Goal: Information Seeking & Learning: Learn about a topic

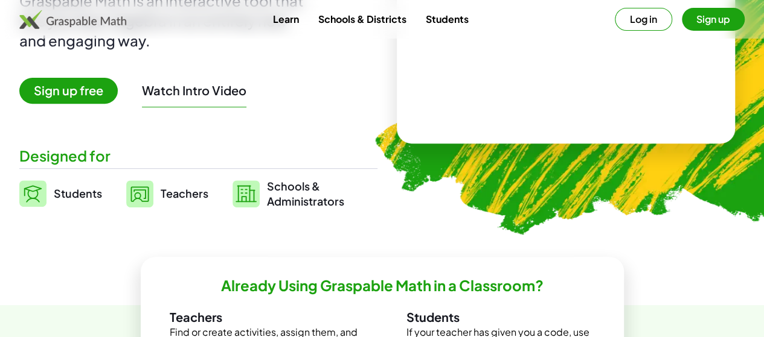
scroll to position [121, 0]
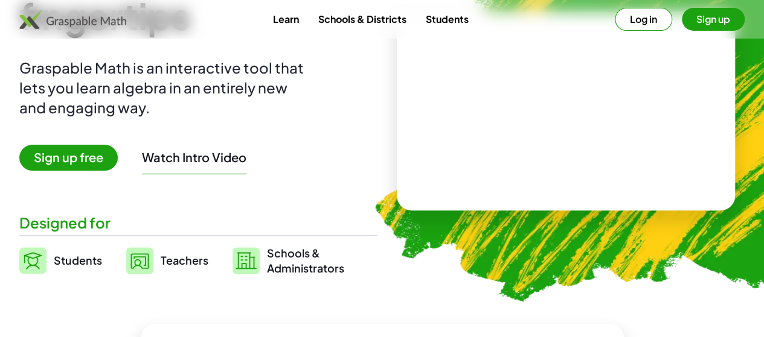
click at [118, 159] on span "Sign up free" at bounding box center [68, 158] width 98 height 26
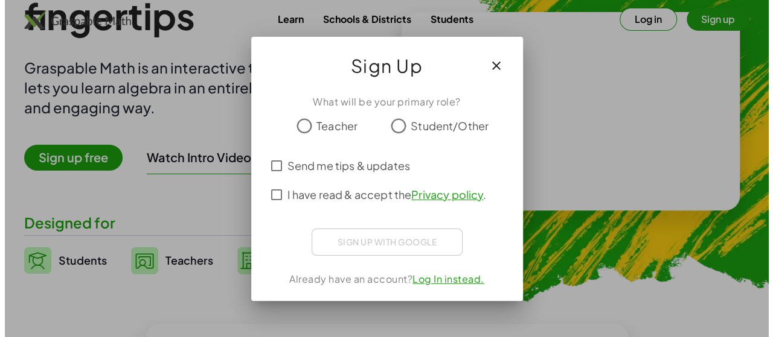
scroll to position [0, 0]
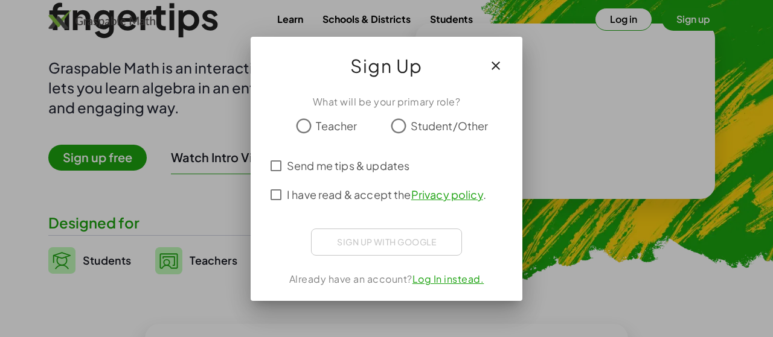
click at [150, 118] on div at bounding box center [386, 168] width 773 height 337
click at [496, 64] on icon "button" at bounding box center [495, 66] width 14 height 14
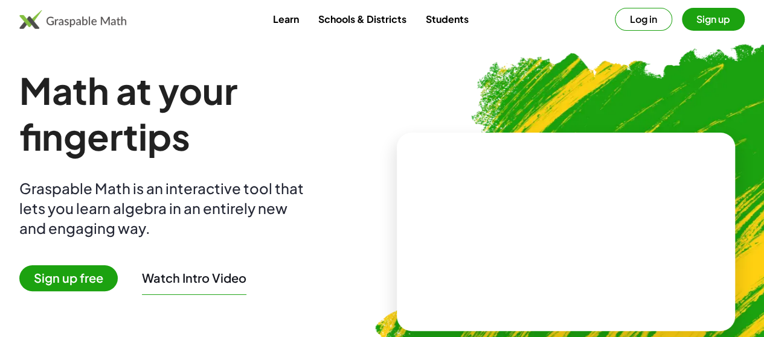
click at [111, 26] on img at bounding box center [72, 19] width 107 height 19
click at [113, 19] on img at bounding box center [72, 19] width 107 height 19
click at [298, 27] on link "Learn" at bounding box center [285, 19] width 45 height 22
click at [77, 23] on img at bounding box center [72, 19] width 107 height 19
click at [272, 13] on link "Learn" at bounding box center [285, 19] width 45 height 22
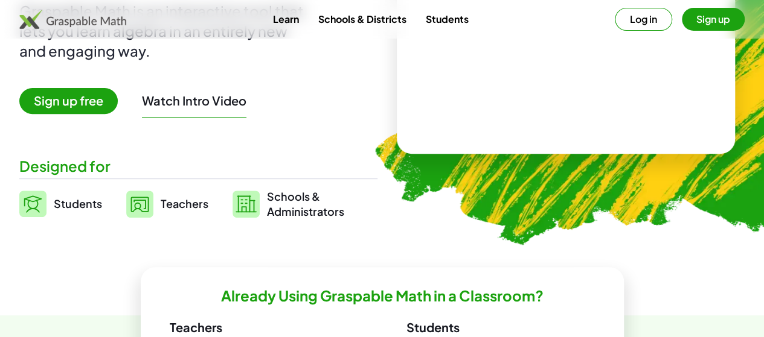
scroll to position [302, 0]
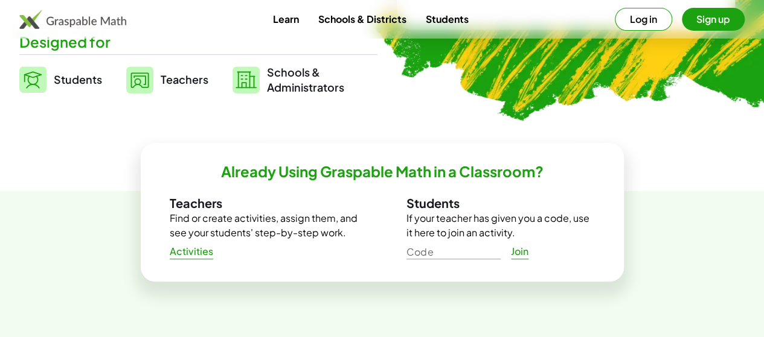
click at [81, 80] on link "Students" at bounding box center [60, 80] width 83 height 30
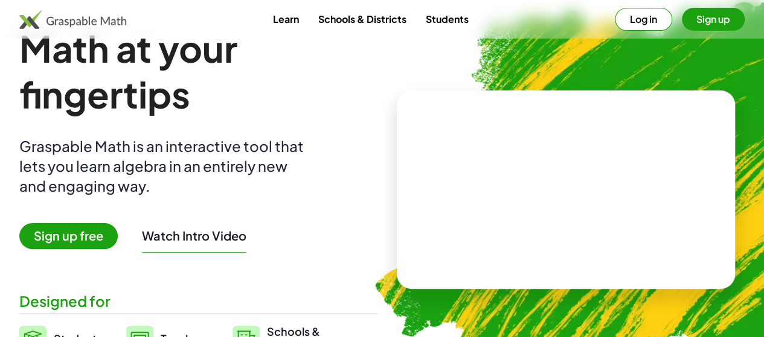
scroll to position [60, 0]
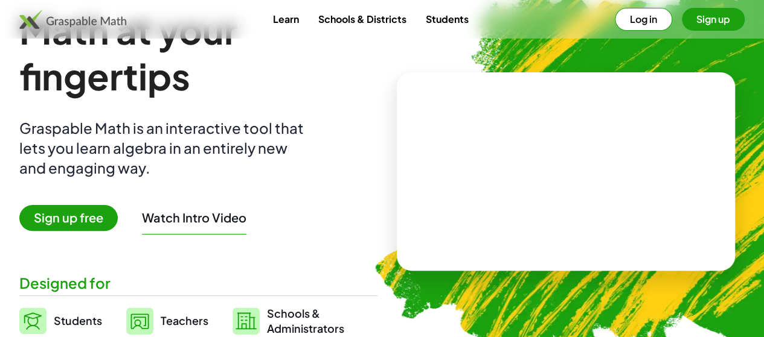
click at [67, 224] on span "Sign up free" at bounding box center [68, 218] width 98 height 26
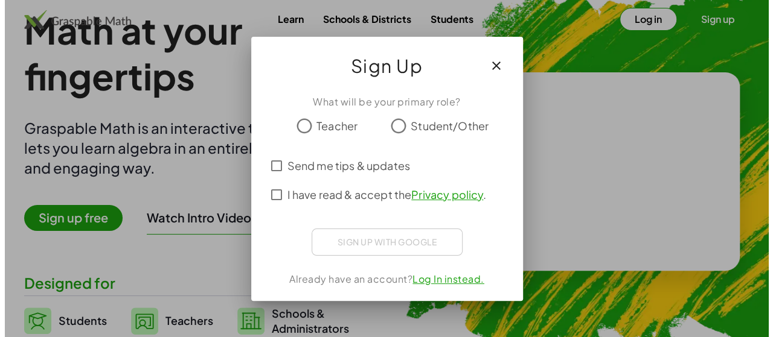
scroll to position [0, 0]
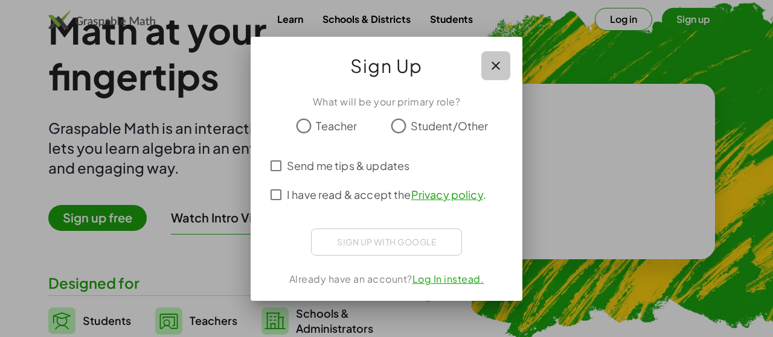
click at [491, 63] on icon "button" at bounding box center [495, 66] width 14 height 14
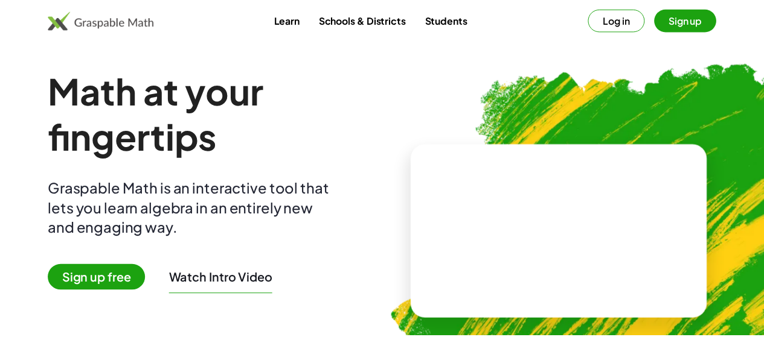
scroll to position [60, 0]
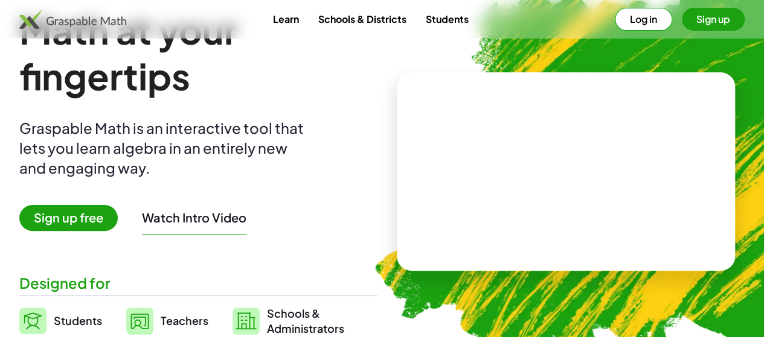
click at [106, 227] on span "Sign up free" at bounding box center [68, 218] width 98 height 26
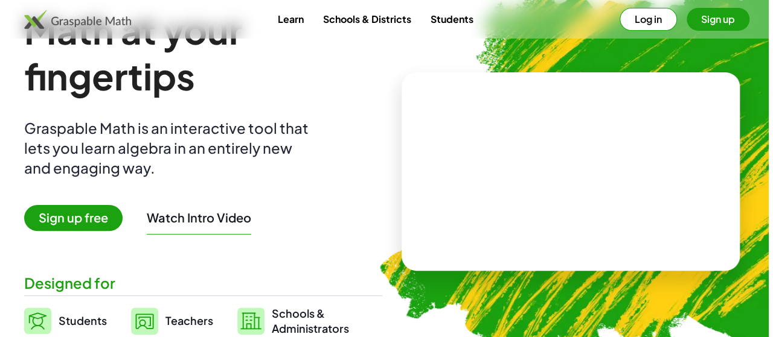
scroll to position [0, 0]
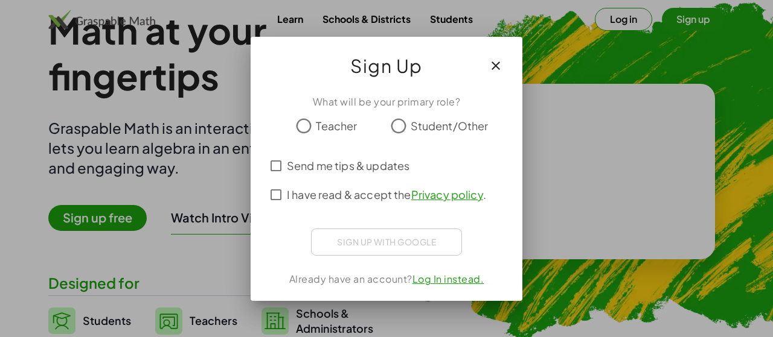
click at [325, 127] on span "Teacher" at bounding box center [336, 126] width 41 height 16
click at [496, 80] on button "button" at bounding box center [495, 65] width 29 height 29
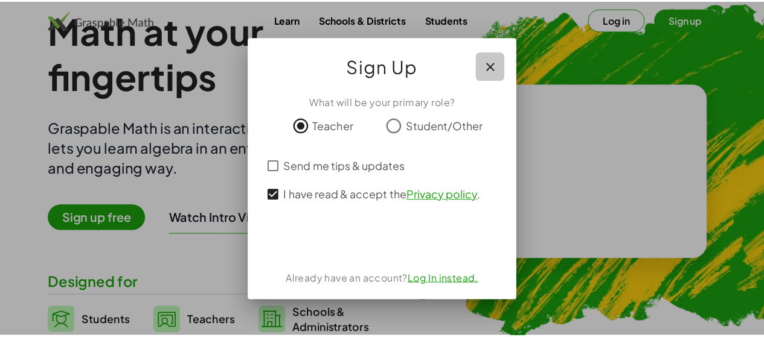
scroll to position [60, 0]
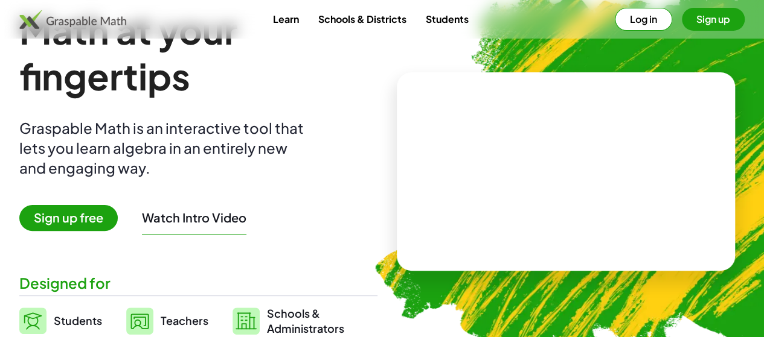
click at [71, 210] on span "Sign up free" at bounding box center [68, 218] width 98 height 26
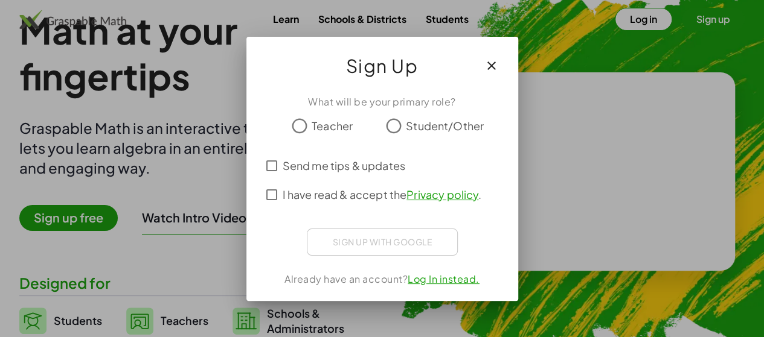
scroll to position [0, 0]
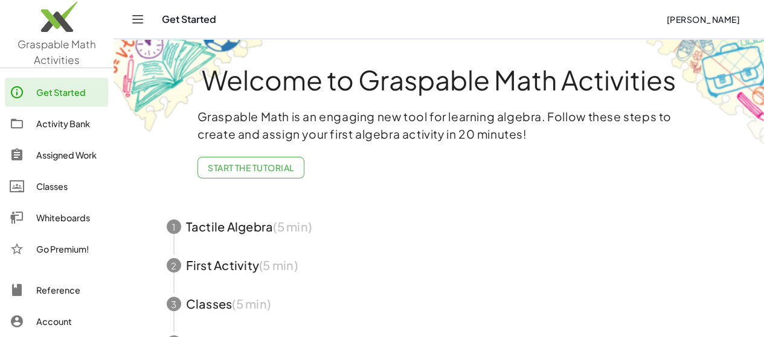
click at [28, 92] on div at bounding box center [23, 92] width 27 height 14
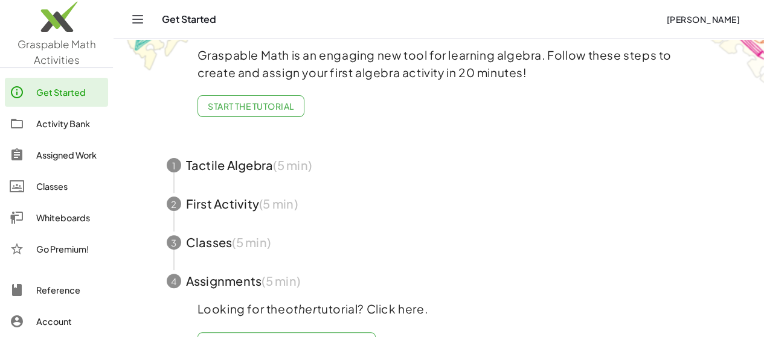
scroll to position [104, 0]
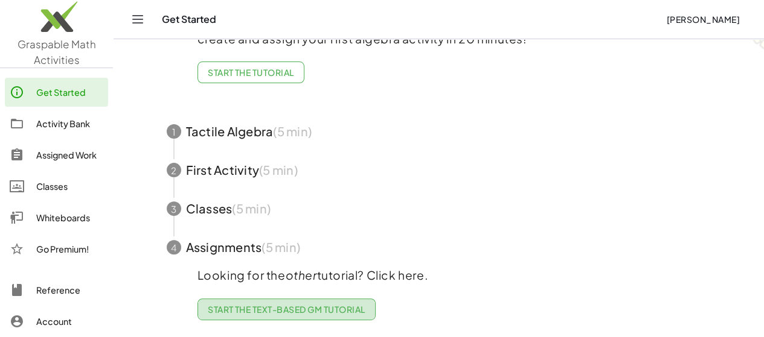
click at [303, 304] on span "Start the Text-based GM Tutorial" at bounding box center [287, 309] width 158 height 11
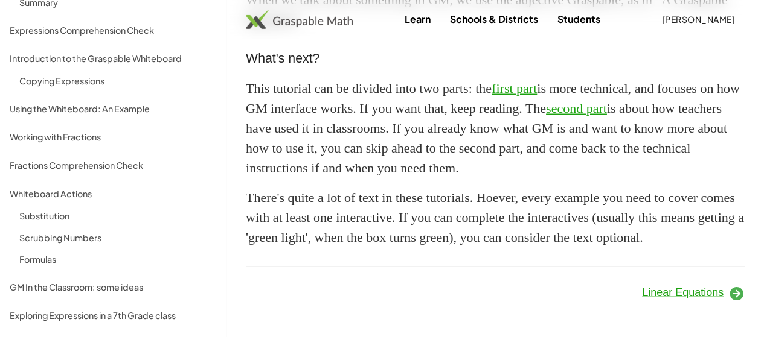
scroll to position [1211, 0]
click at [666, 290] on span "Linear Equations" at bounding box center [682, 292] width 81 height 12
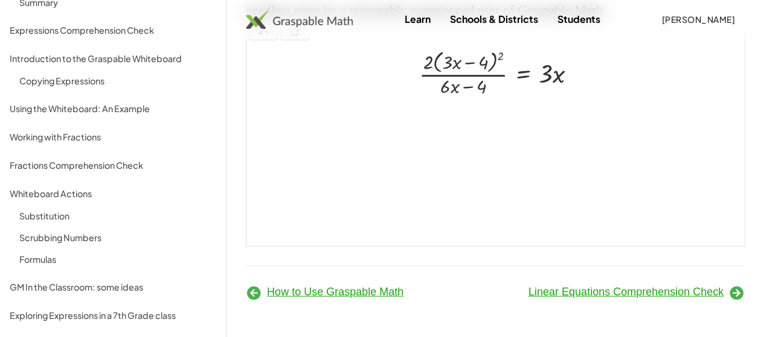
scroll to position [1665, 0]
click at [630, 287] on span "Linear Equations Comprehension Check" at bounding box center [625, 292] width 195 height 12
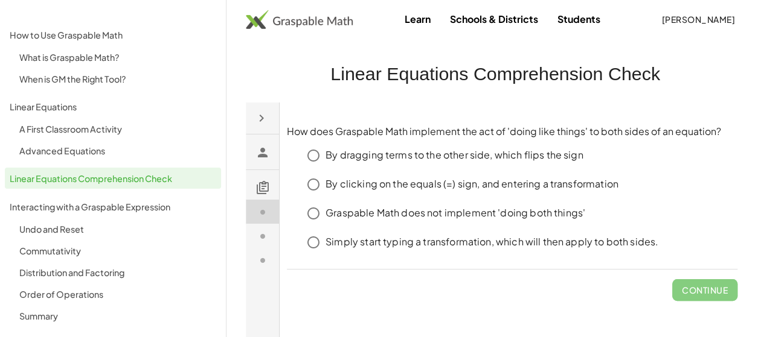
click at [331, 21] on img at bounding box center [299, 19] width 107 height 19
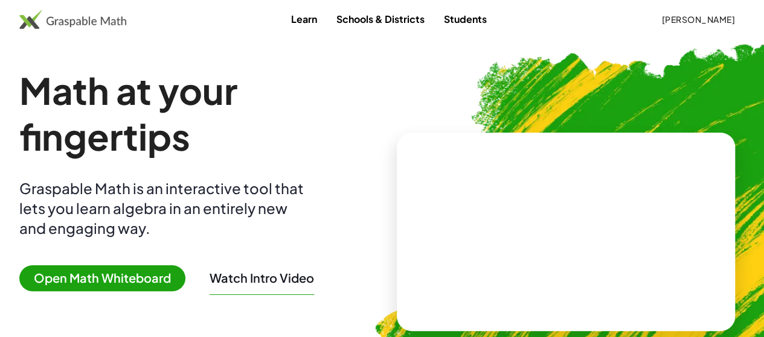
click at [182, 285] on span "Open Math Whiteboard" at bounding box center [102, 279] width 166 height 26
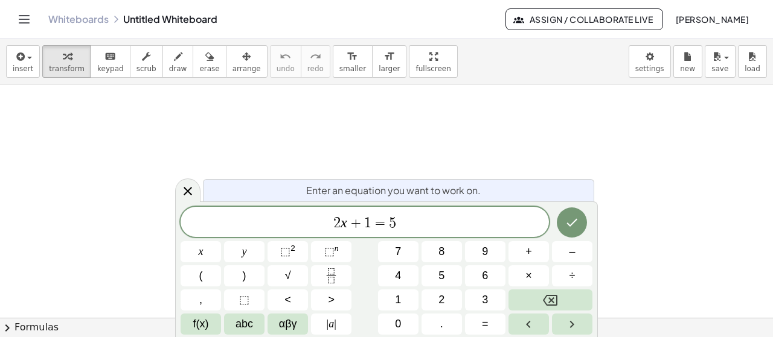
click at [675, 16] on span "[PERSON_NAME]" at bounding box center [712, 19] width 74 height 11
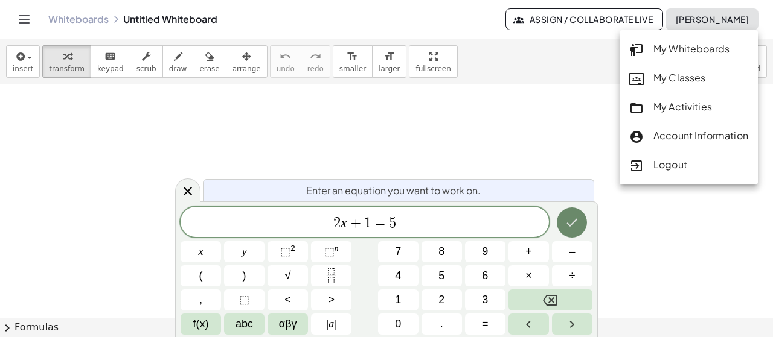
click at [571, 220] on icon "Done" at bounding box center [571, 222] width 14 height 14
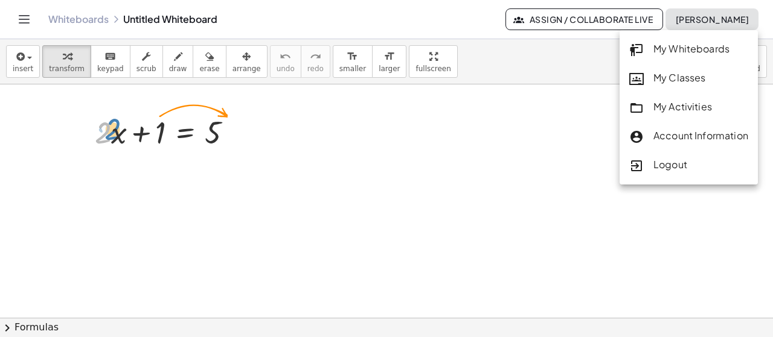
click at [110, 136] on div at bounding box center [168, 131] width 159 height 41
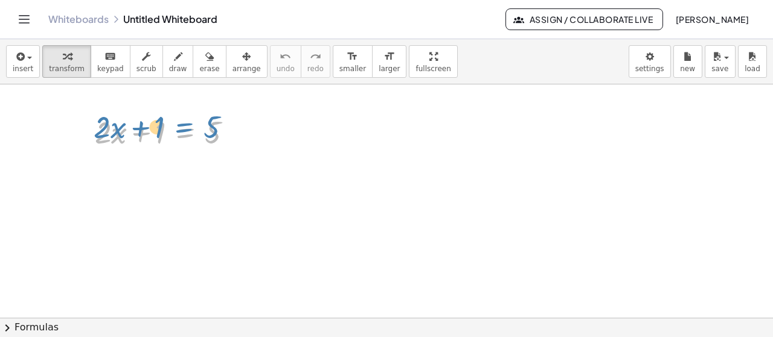
drag, startPoint x: 167, startPoint y: 124, endPoint x: 156, endPoint y: 121, distance: 11.9
click at [156, 121] on div at bounding box center [168, 131] width 159 height 41
click at [151, 127] on div at bounding box center [168, 131] width 159 height 41
drag, startPoint x: 145, startPoint y: 137, endPoint x: 257, endPoint y: 135, distance: 112.3
click at [257, 135] on div "+ 1 + · 2 · x + 1 = 5" at bounding box center [386, 319] width 773 height 469
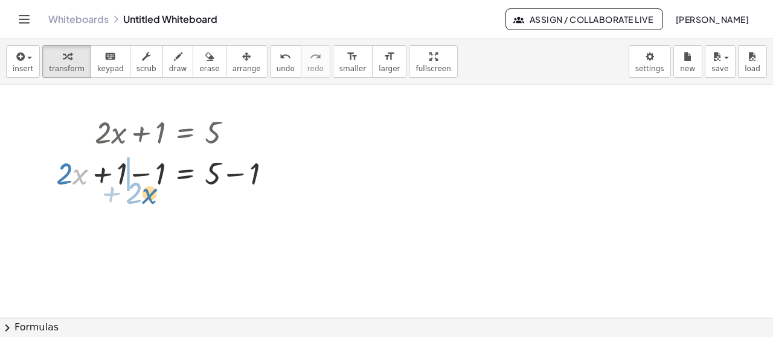
drag, startPoint x: 77, startPoint y: 176, endPoint x: 148, endPoint y: 196, distance: 73.8
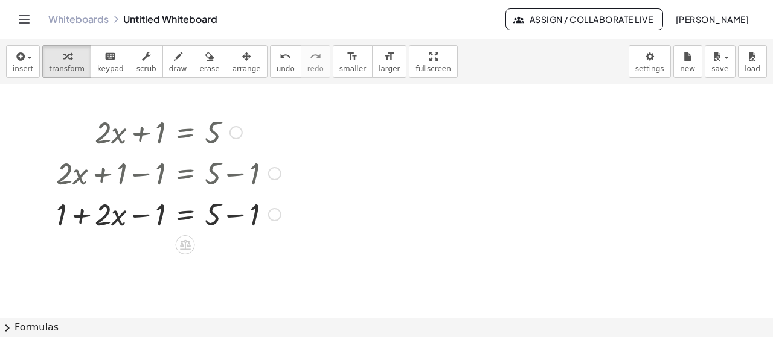
click at [273, 170] on div at bounding box center [274, 173] width 13 height 13
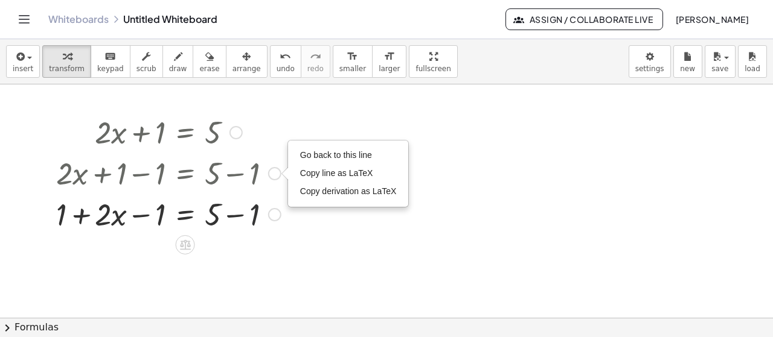
click at [260, 217] on div at bounding box center [168, 213] width 237 height 41
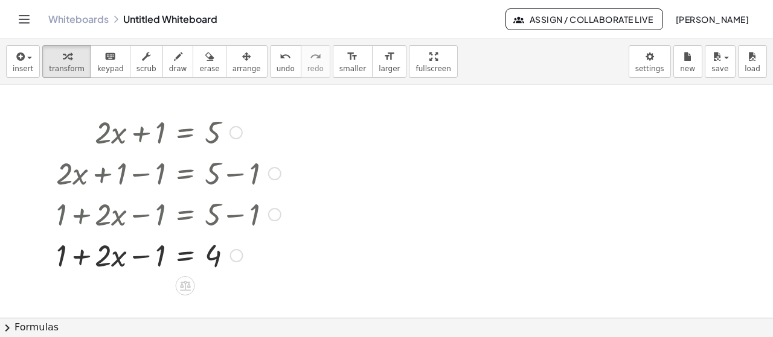
click at [159, 249] on div at bounding box center [168, 254] width 237 height 41
click at [145, 258] on div at bounding box center [168, 254] width 237 height 41
click at [145, 254] on div at bounding box center [168, 254] width 237 height 41
click at [54, 254] on div at bounding box center [47, 193] width 18 height 170
click at [60, 253] on div at bounding box center [167, 254] width 237 height 41
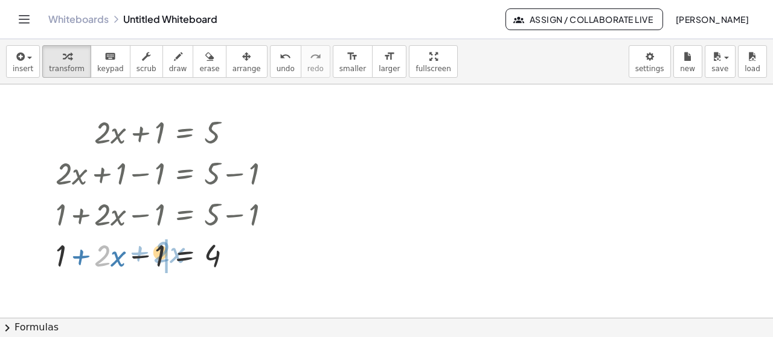
drag, startPoint x: 98, startPoint y: 250, endPoint x: 157, endPoint y: 247, distance: 59.3
click at [157, 247] on div at bounding box center [167, 254] width 237 height 41
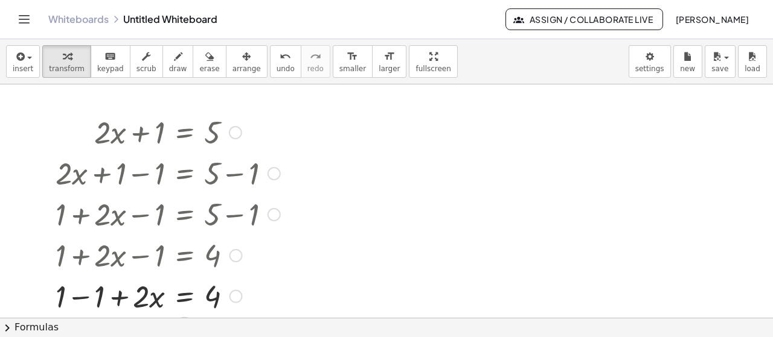
click at [99, 255] on div at bounding box center [167, 254] width 237 height 41
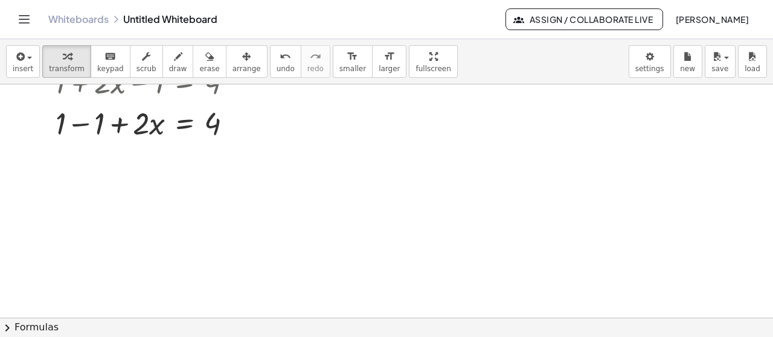
scroll to position [113, 0]
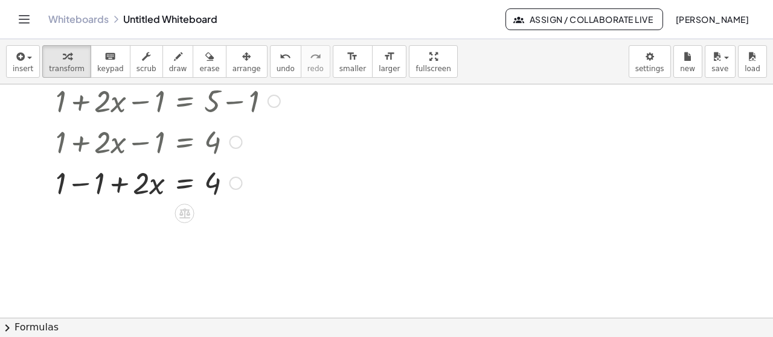
click at [101, 190] on div at bounding box center [167, 182] width 237 height 41
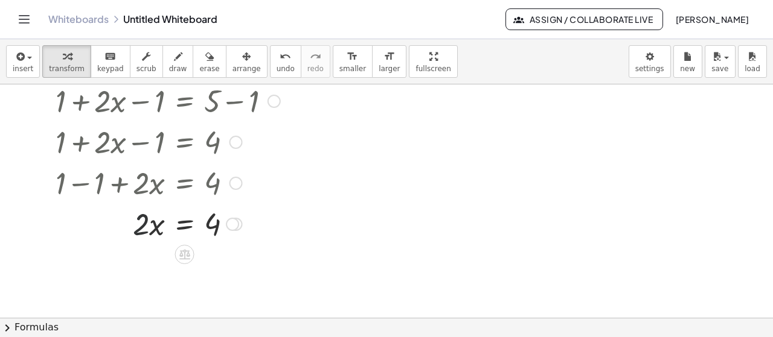
click at [143, 229] on div at bounding box center [167, 223] width 237 height 41
click at [138, 230] on div at bounding box center [167, 223] width 237 height 41
click at [138, 234] on div at bounding box center [167, 223] width 237 height 41
click at [150, 226] on div at bounding box center [167, 223] width 237 height 41
drag, startPoint x: 153, startPoint y: 226, endPoint x: 244, endPoint y: 222, distance: 90.7
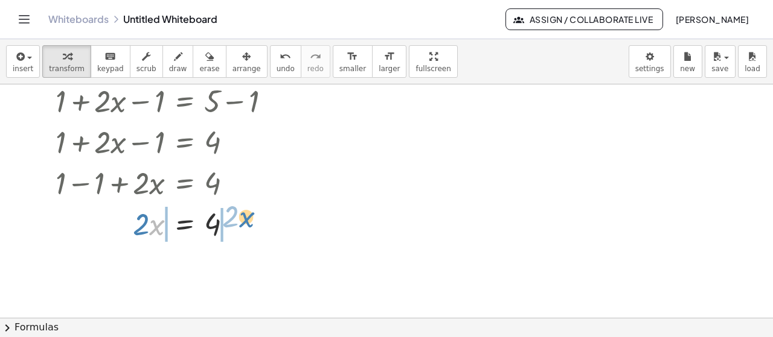
click at [244, 220] on div at bounding box center [167, 223] width 237 height 41
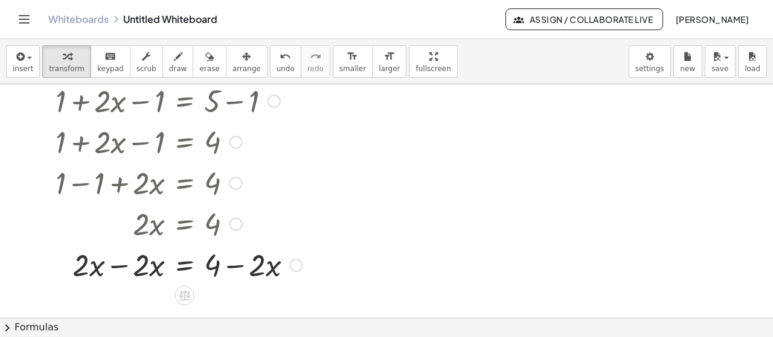
scroll to position [174, 0]
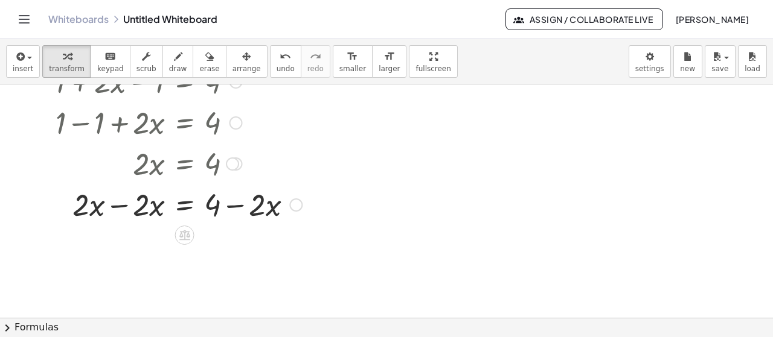
click at [234, 206] on div at bounding box center [178, 203] width 258 height 41
click at [208, 208] on div at bounding box center [178, 203] width 258 height 41
click at [214, 208] on div at bounding box center [178, 203] width 258 height 41
click at [286, 209] on div at bounding box center [178, 203] width 258 height 41
click at [297, 206] on div at bounding box center [295, 205] width 13 height 13
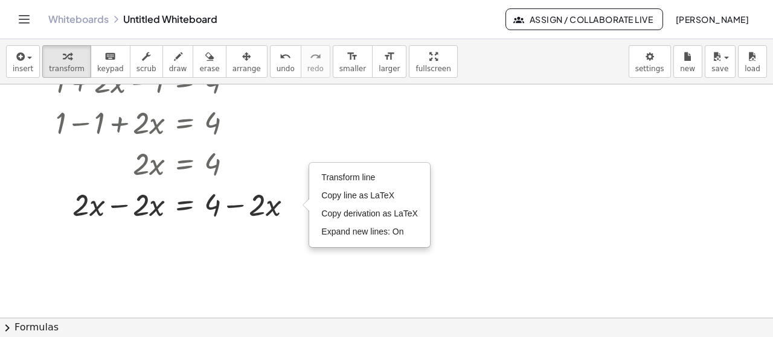
click at [295, 226] on div at bounding box center [386, 145] width 773 height 469
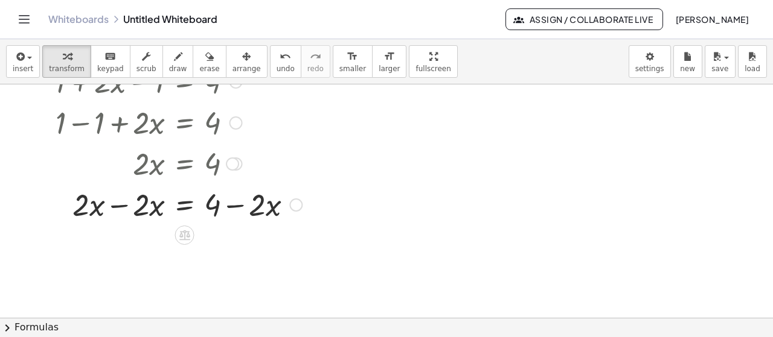
click at [254, 205] on div at bounding box center [178, 203] width 258 height 41
click at [186, 235] on icon at bounding box center [184, 236] width 11 height 10
click at [211, 231] on span "÷" at bounding box center [208, 236] width 7 height 18
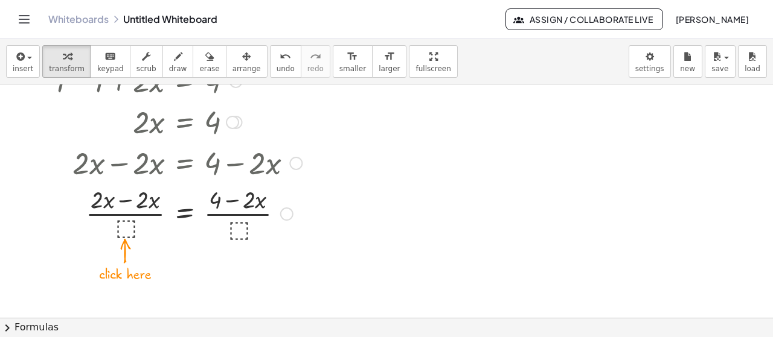
scroll to position [234, 0]
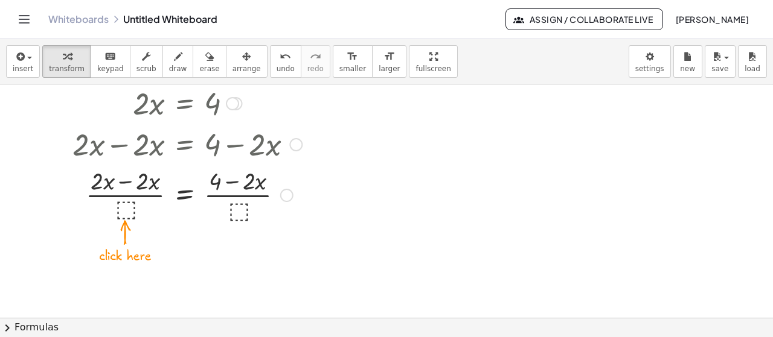
click at [120, 211] on div at bounding box center [178, 194] width 258 height 60
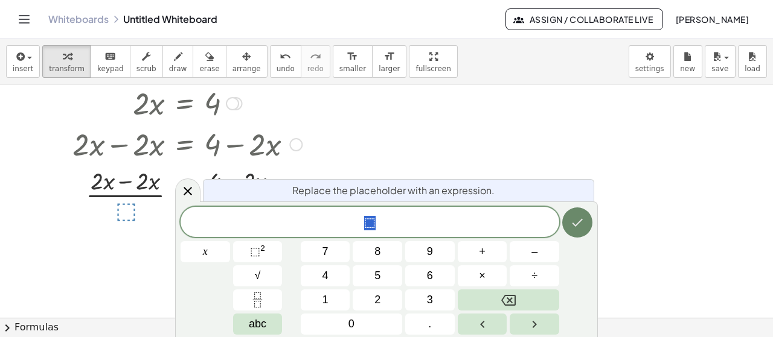
click at [573, 234] on button "Done" at bounding box center [577, 223] width 30 height 30
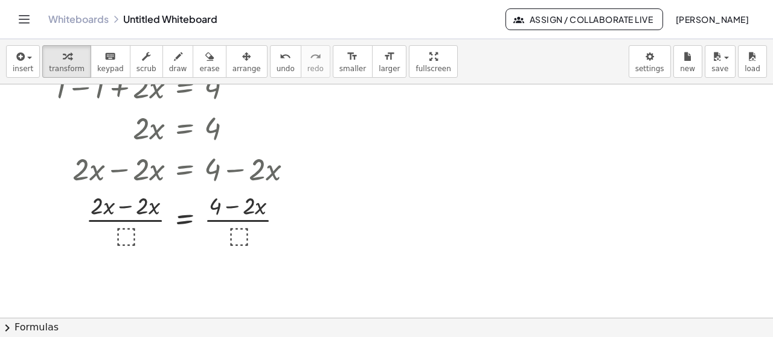
scroll to position [167, 0]
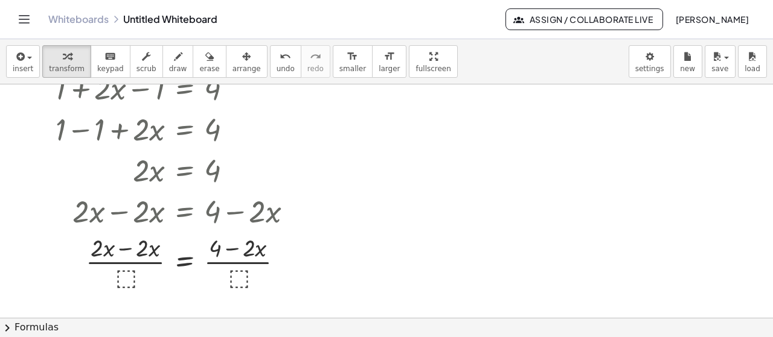
click at [726, 24] on span "[PERSON_NAME]" at bounding box center [712, 19] width 74 height 11
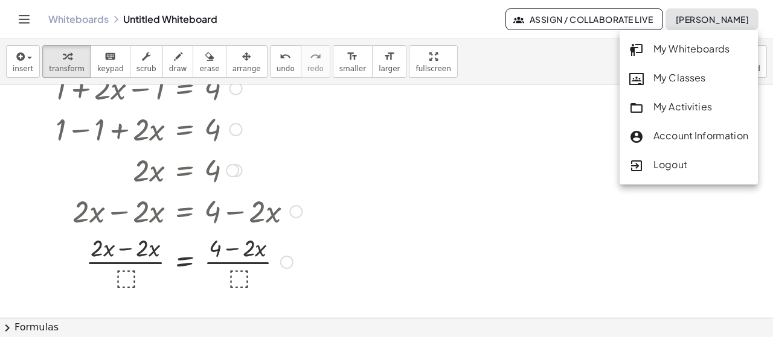
scroll to position [0, 0]
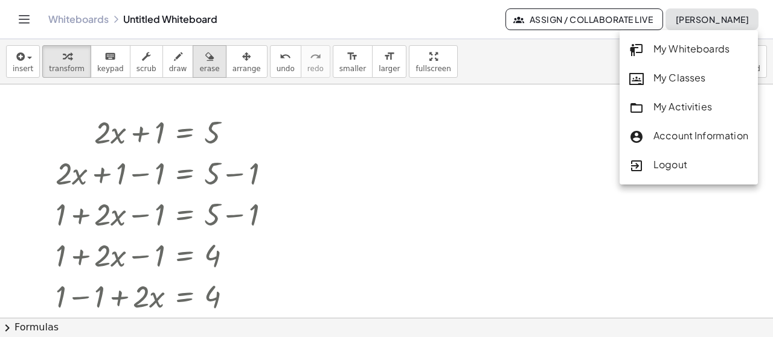
drag, startPoint x: 182, startPoint y: 60, endPoint x: 182, endPoint y: 66, distance: 6.1
click at [193, 60] on button "erase" at bounding box center [209, 61] width 33 height 33
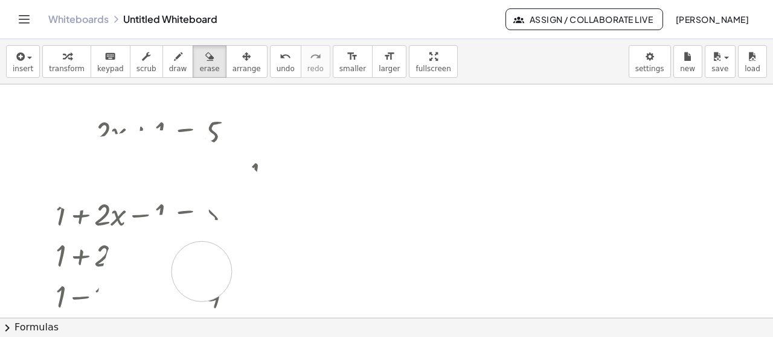
drag, startPoint x: 88, startPoint y: 171, endPoint x: 202, endPoint y: 272, distance: 152.2
click at [202, 272] on div at bounding box center [386, 319] width 773 height 469
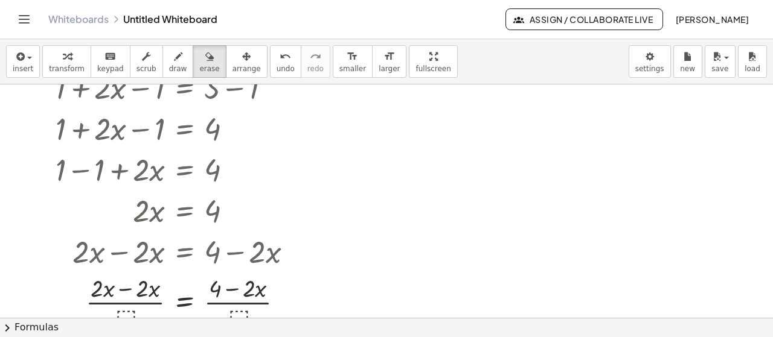
scroll to position [60, 0]
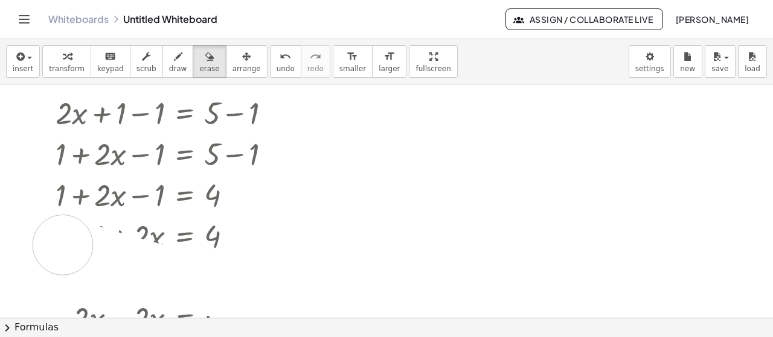
drag, startPoint x: 208, startPoint y: 284, endPoint x: 43, endPoint y: 142, distance: 217.8
click at [43, 144] on div at bounding box center [386, 258] width 773 height 469
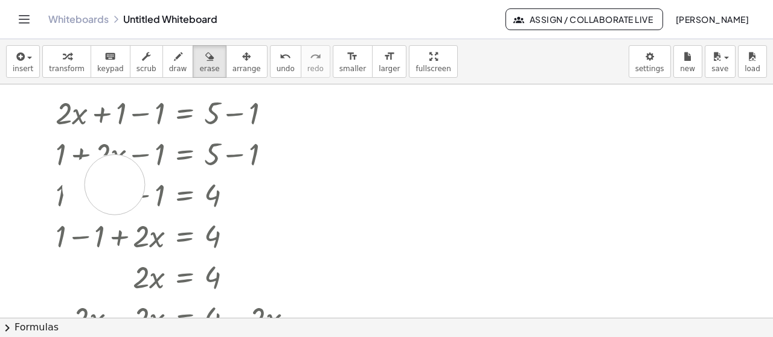
drag, startPoint x: 95, startPoint y: 187, endPoint x: 166, endPoint y: 185, distance: 70.6
click at [166, 185] on div at bounding box center [386, 258] width 773 height 469
click at [168, 197] on div at bounding box center [386, 258] width 773 height 469
click at [22, 65] on span "insert" at bounding box center [23, 69] width 21 height 8
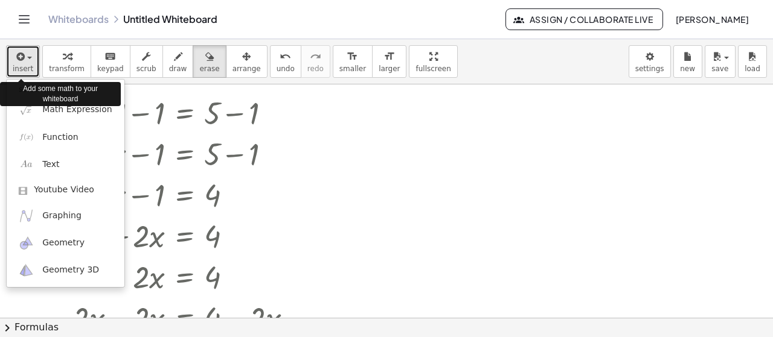
click at [19, 66] on span "insert" at bounding box center [23, 69] width 21 height 8
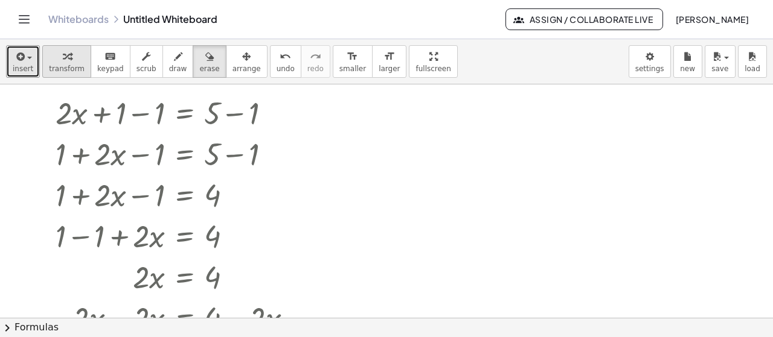
click at [69, 59] on div "button" at bounding box center [67, 56] width 36 height 14
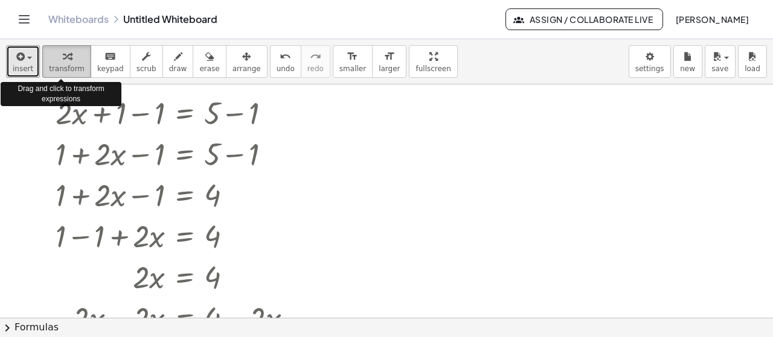
click at [69, 59] on div "button" at bounding box center [67, 56] width 36 height 14
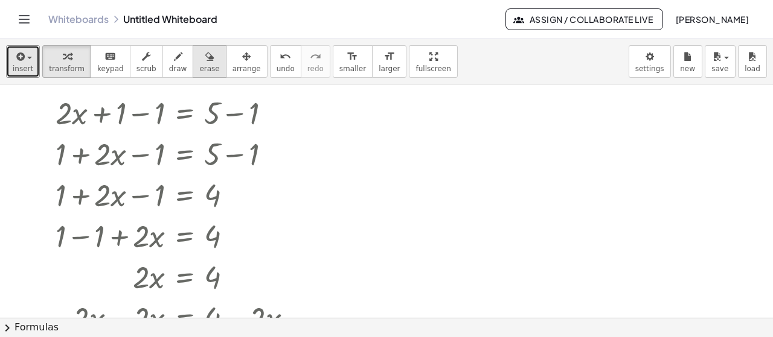
click at [199, 66] on span "erase" at bounding box center [209, 69] width 20 height 8
click at [199, 123] on div at bounding box center [386, 258] width 773 height 469
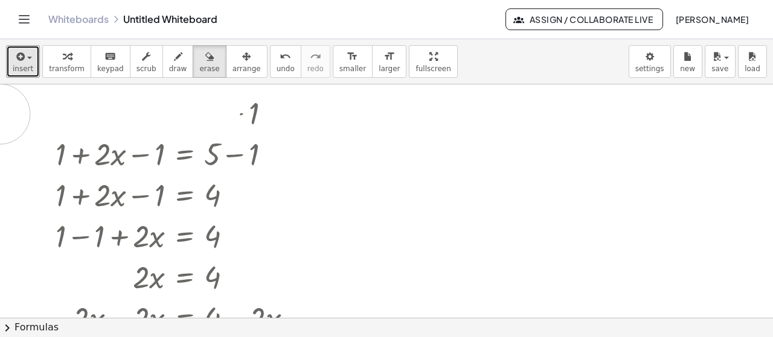
drag, startPoint x: 210, startPoint y: 110, endPoint x: 0, endPoint y: 113, distance: 210.1
click at [0, 113] on div at bounding box center [386, 258] width 773 height 469
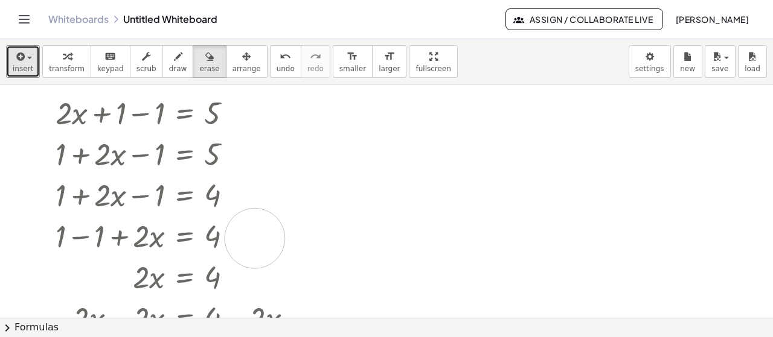
drag, startPoint x: 255, startPoint y: 179, endPoint x: 250, endPoint y: 243, distance: 64.2
click at [252, 243] on div at bounding box center [386, 258] width 773 height 469
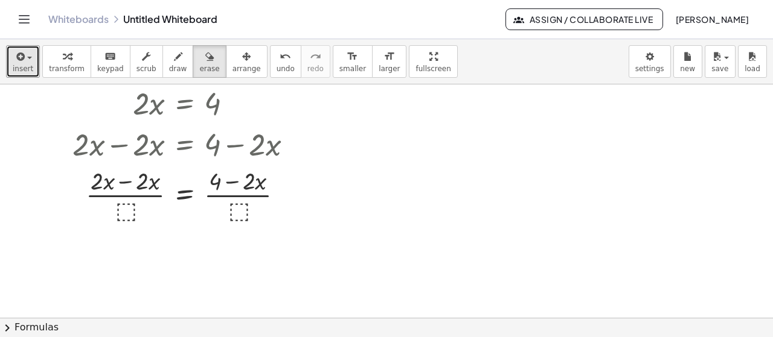
click at [263, 199] on div at bounding box center [386, 202] width 773 height 704
click at [262, 209] on div at bounding box center [386, 202] width 773 height 704
click at [254, 209] on div at bounding box center [386, 202] width 773 height 704
click at [248, 209] on div at bounding box center [386, 202] width 773 height 704
click at [279, 59] on icon "undo" at bounding box center [284, 56] width 11 height 14
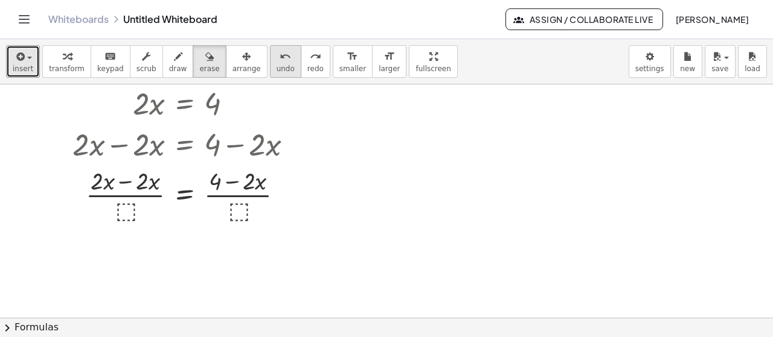
click at [279, 59] on icon "undo" at bounding box center [284, 56] width 11 height 14
click at [276, 65] on span "undo" at bounding box center [285, 69] width 18 height 8
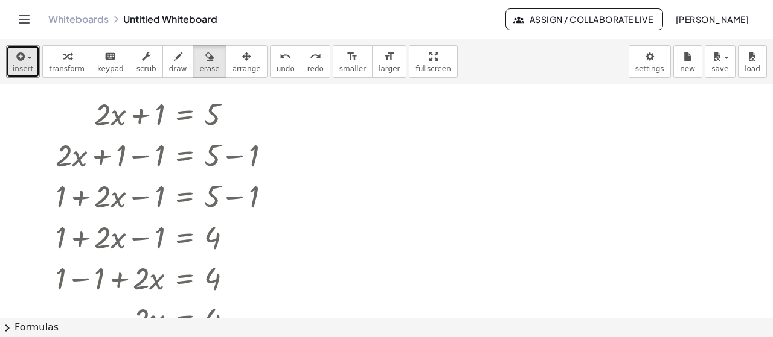
scroll to position [0, 0]
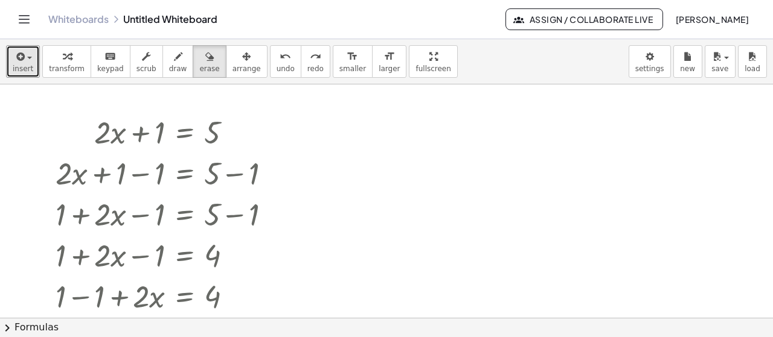
click at [259, 179] on div at bounding box center [386, 319] width 773 height 469
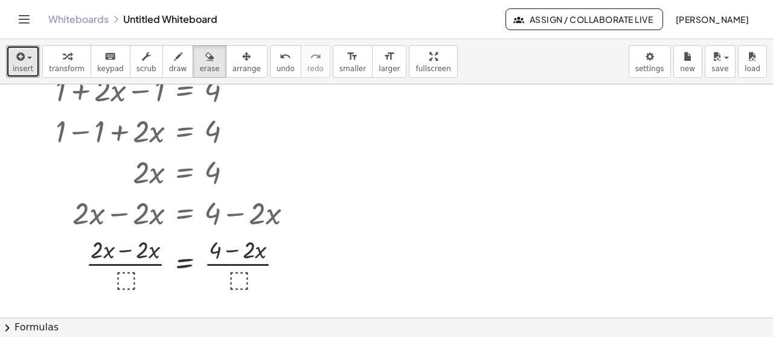
scroll to position [234, 0]
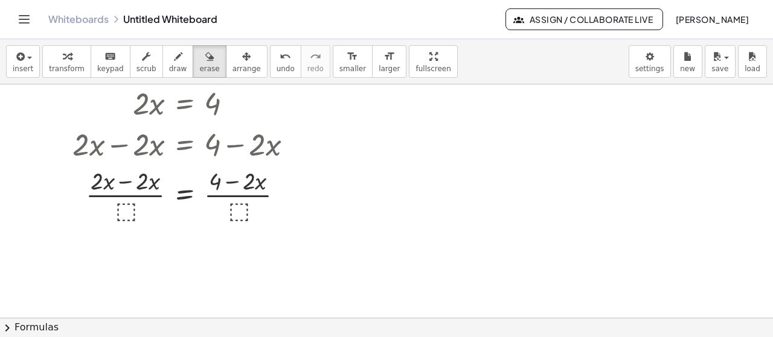
click at [24, 318] on button "chevron_right Formulas" at bounding box center [386, 327] width 773 height 19
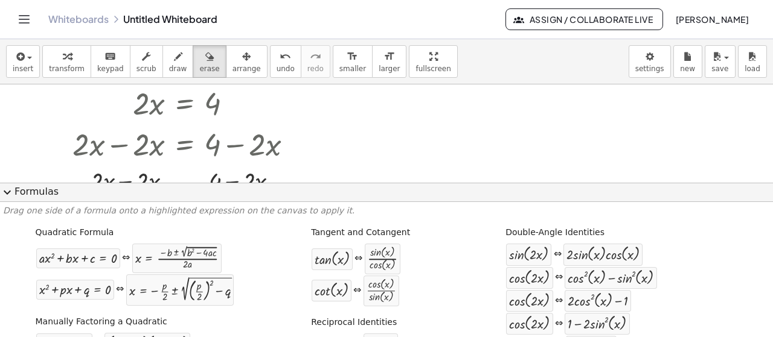
click at [34, 191] on button "expand_more Formulas" at bounding box center [386, 192] width 773 height 19
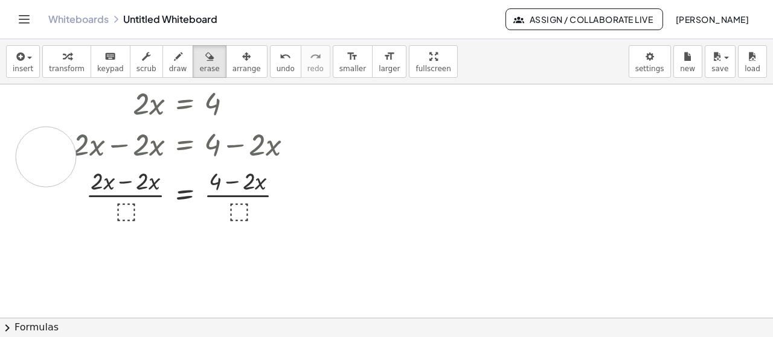
click at [46, 156] on div at bounding box center [386, 202] width 773 height 704
click at [110, 49] on div "keyboard" at bounding box center [110, 56] width 27 height 14
click at [232, 98] on div at bounding box center [232, 103] width 13 height 13
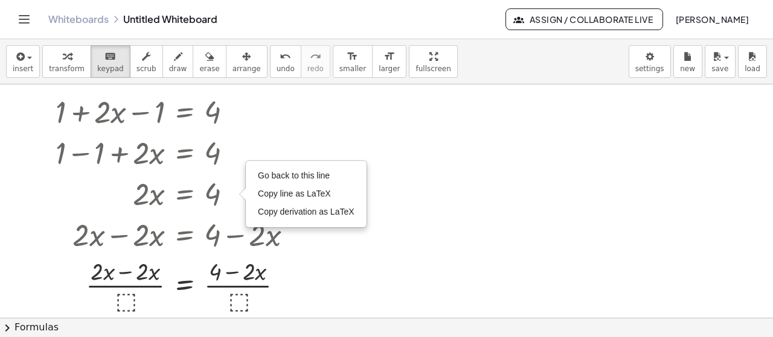
scroll to position [113, 0]
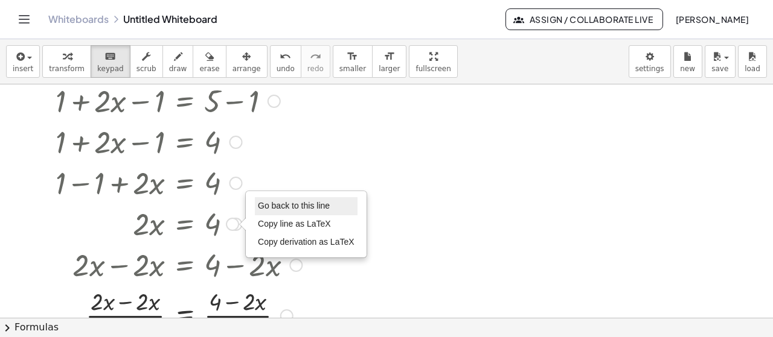
click at [305, 206] on span "Go back to this line" at bounding box center [294, 206] width 72 height 10
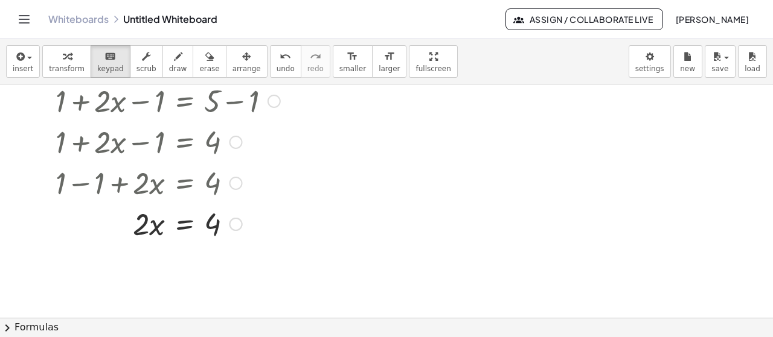
click at [281, 102] on div at bounding box center [167, 100] width 237 height 41
click at [275, 100] on div at bounding box center [273, 101] width 13 height 13
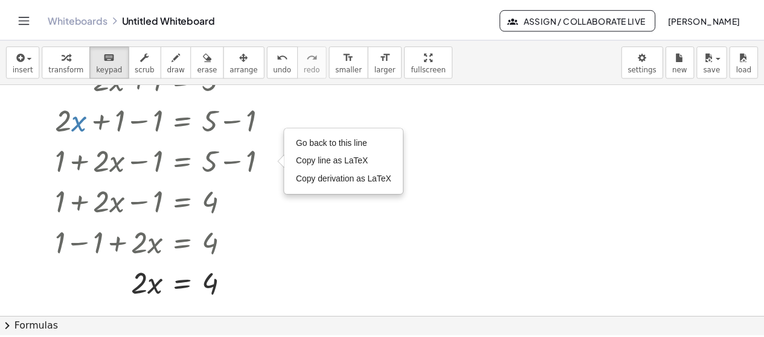
scroll to position [0, 0]
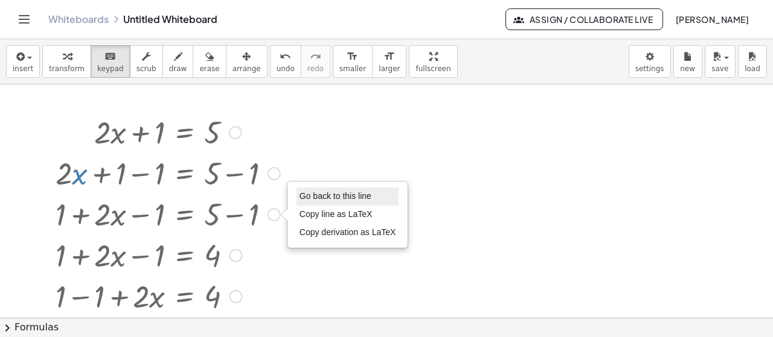
click at [360, 188] on li "Go back to this line" at bounding box center [347, 197] width 103 height 18
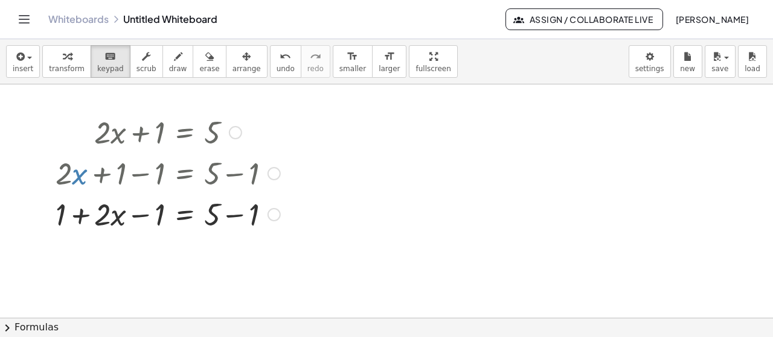
click at [229, 133] on div at bounding box center [235, 132] width 13 height 13
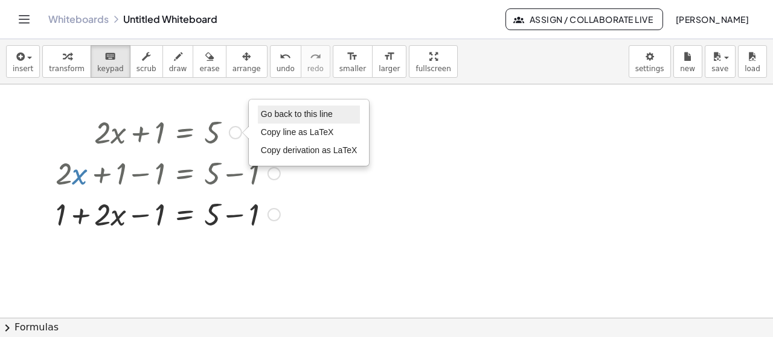
click at [273, 118] on span "Go back to this line" at bounding box center [297, 114] width 72 height 10
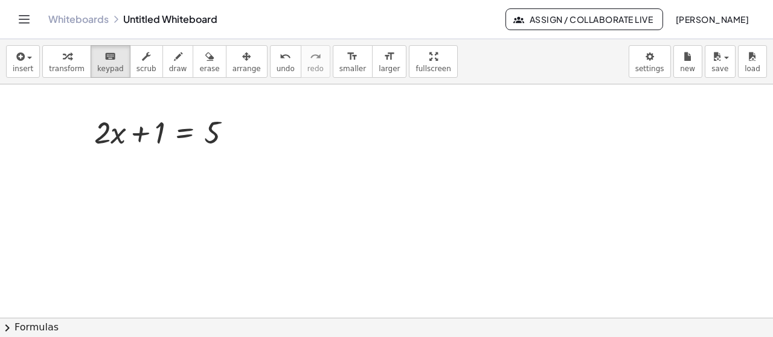
drag, startPoint x: 159, startPoint y: 126, endPoint x: 177, endPoint y: 136, distance: 20.5
click at [177, 136] on div at bounding box center [167, 131] width 159 height 41
drag, startPoint x: 150, startPoint y: 131, endPoint x: 159, endPoint y: 148, distance: 19.4
click at [159, 148] on div at bounding box center [167, 131] width 159 height 41
drag, startPoint x: 144, startPoint y: 132, endPoint x: 167, endPoint y: 158, distance: 34.6
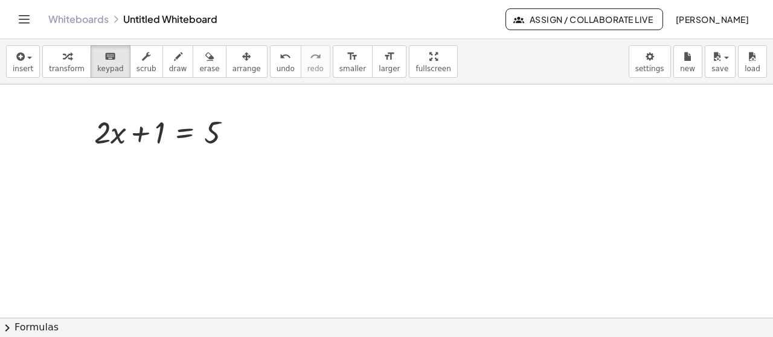
click at [166, 158] on div "+ · 2 · x + 1 = 5 Go back to this line Copy line as LaTeX Copy derivation as La…" at bounding box center [386, 319] width 773 height 469
drag, startPoint x: 159, startPoint y: 129, endPoint x: 164, endPoint y: 153, distance: 24.5
click at [164, 153] on div "+ · 2 · x + 1 = 5 Go back to this line Copy line as LaTeX Copy derivation as La…" at bounding box center [163, 131] width 174 height 47
click at [206, 197] on div at bounding box center [386, 319] width 773 height 469
drag, startPoint x: 142, startPoint y: 133, endPoint x: 190, endPoint y: 147, distance: 50.2
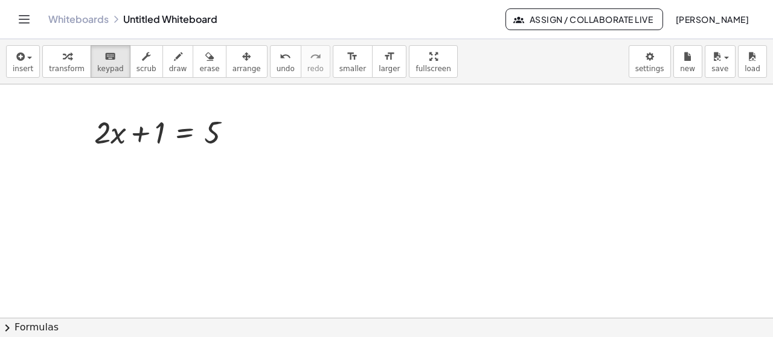
click at [190, 148] on div at bounding box center [167, 131] width 159 height 41
drag, startPoint x: 159, startPoint y: 132, endPoint x: 164, endPoint y: 154, distance: 22.7
click at [164, 154] on div "+ · 2 · x + 1 = 5 Go back to this line Copy line as LaTeX Copy derivation as La…" at bounding box center [386, 319] width 773 height 469
drag, startPoint x: 159, startPoint y: 135, endPoint x: 243, endPoint y: 142, distance: 84.3
drag, startPoint x: 243, startPoint y: 142, endPoint x: 151, endPoint y: 144, distance: 92.4
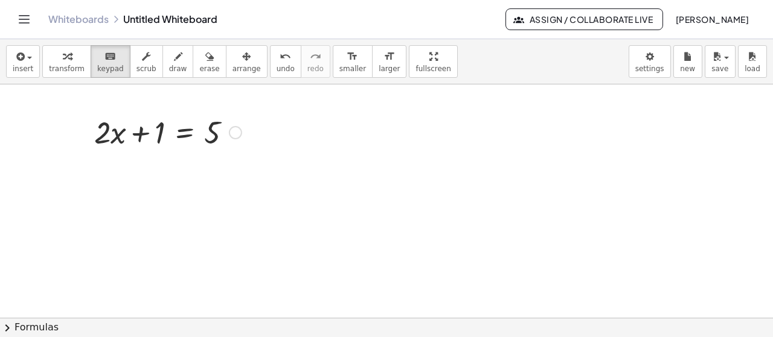
click at [155, 141] on div at bounding box center [167, 131] width 159 height 41
drag, startPoint x: 111, startPoint y: 136, endPoint x: 74, endPoint y: 158, distance: 43.3
click at [74, 158] on div "+ · 2 · x + 1 = 5 Go back to this line Copy line as LaTeX Copy derivation as La…" at bounding box center [386, 319] width 773 height 469
drag, startPoint x: 209, startPoint y: 128, endPoint x: 148, endPoint y: 139, distance: 61.4
click at [148, 139] on div at bounding box center [167, 131] width 159 height 41
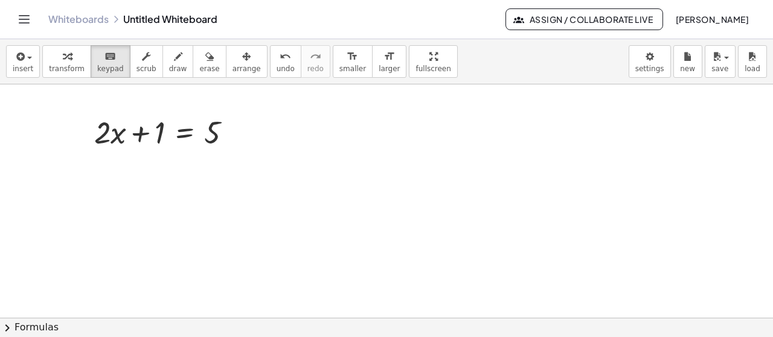
drag, startPoint x: 141, startPoint y: 133, endPoint x: 282, endPoint y: 152, distance: 143.0
click at [282, 152] on div "+ · 2 · x + 1 = 5 Go back to this line Copy line as LaTeX Copy derivation as La…" at bounding box center [386, 319] width 773 height 469
drag, startPoint x: 157, startPoint y: 129, endPoint x: 209, endPoint y: 133, distance: 52.7
click at [208, 132] on div at bounding box center [167, 131] width 159 height 41
click at [229, 131] on div "Go back to this line Copy line as LaTeX Copy derivation as LaTeX" at bounding box center [235, 132] width 13 height 13
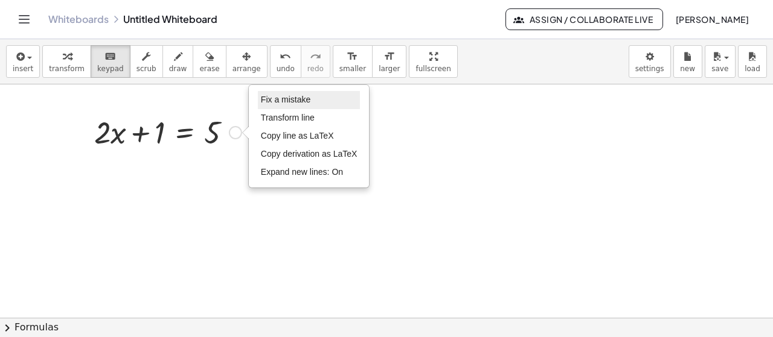
click at [302, 100] on span "Fix a mistake" at bounding box center [285, 100] width 49 height 10
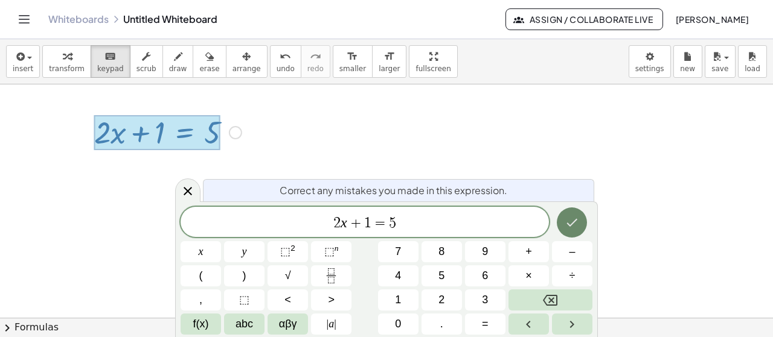
click at [567, 228] on icon "Done" at bounding box center [571, 222] width 14 height 14
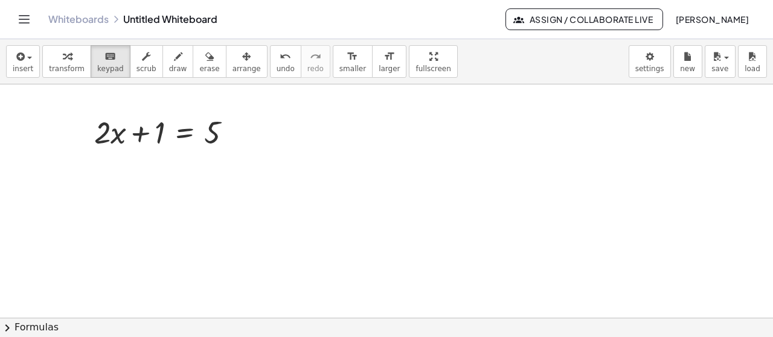
drag, startPoint x: 158, startPoint y: 129, endPoint x: 200, endPoint y: 127, distance: 42.9
click at [200, 127] on div at bounding box center [167, 131] width 159 height 41
drag, startPoint x: 158, startPoint y: 133, endPoint x: 170, endPoint y: 168, distance: 36.5
click at [170, 168] on div "+ · 2 · x + 1 = 5 Fix a mistake Transform line Copy line as LaTeX Copy derivati…" at bounding box center [386, 319] width 773 height 469
click at [52, 61] on div "button" at bounding box center [67, 56] width 36 height 14
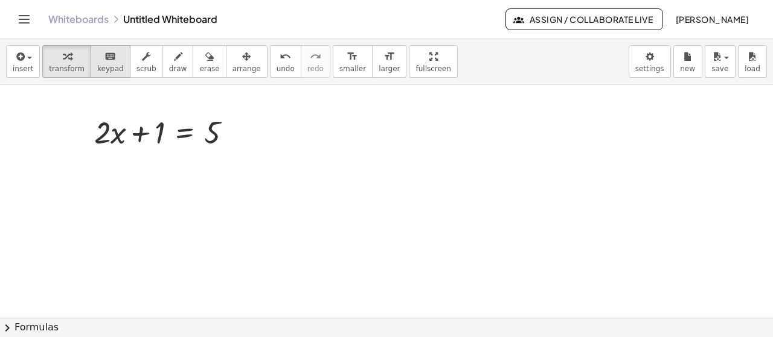
click at [97, 57] on div "keyboard" at bounding box center [110, 56] width 27 height 14
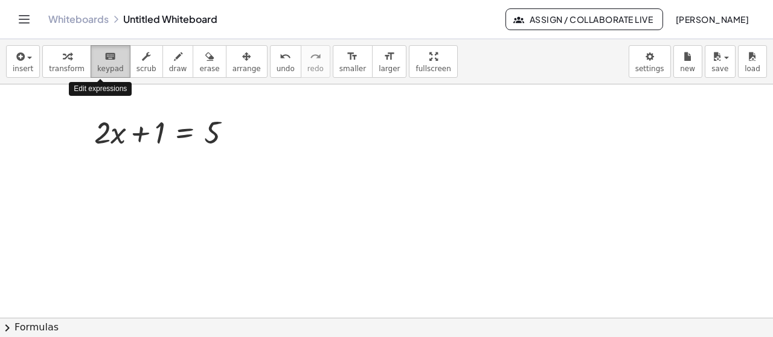
click at [104, 61] on icon "keyboard" at bounding box center [109, 56] width 11 height 14
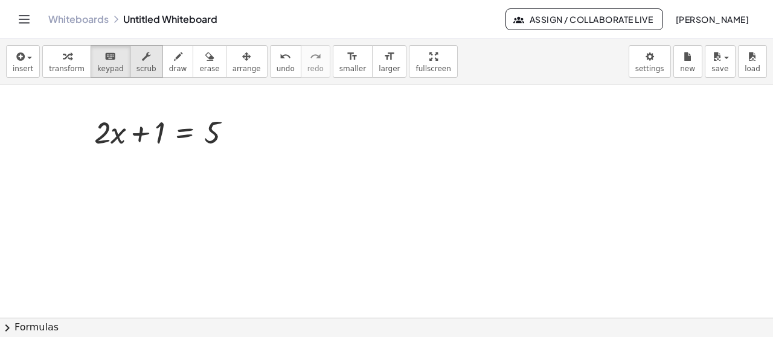
click at [142, 53] on icon "button" at bounding box center [146, 56] width 8 height 14
click at [104, 61] on icon "keyboard" at bounding box center [109, 56] width 11 height 14
click at [142, 62] on button "scrub" at bounding box center [146, 61] width 33 height 33
click at [263, 225] on div at bounding box center [386, 319] width 773 height 469
click at [214, 108] on div "+ · 2 ▲ ▼ · x + 1 ▲ ▼ = 5 ▲ ▼ Fix a mistake Transform line Copy line as LaTeX C…" at bounding box center [163, 131] width 174 height 47
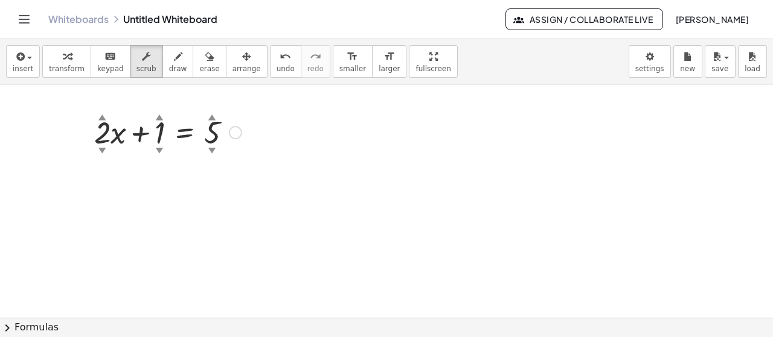
click at [211, 116] on div "▲" at bounding box center [212, 116] width 8 height 11
click at [211, 147] on div "▼" at bounding box center [212, 150] width 8 height 11
click at [212, 150] on div "▼" at bounding box center [212, 150] width 8 height 11
click at [212, 148] on div "▼" at bounding box center [212, 150] width 8 height 11
click at [319, 168] on div at bounding box center [386, 319] width 773 height 469
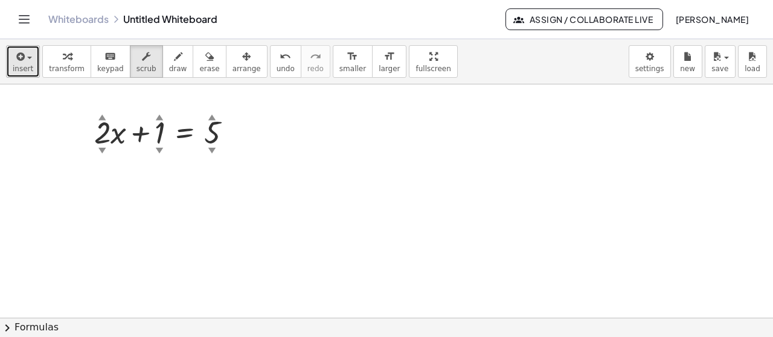
click at [25, 65] on span "insert" at bounding box center [23, 69] width 21 height 8
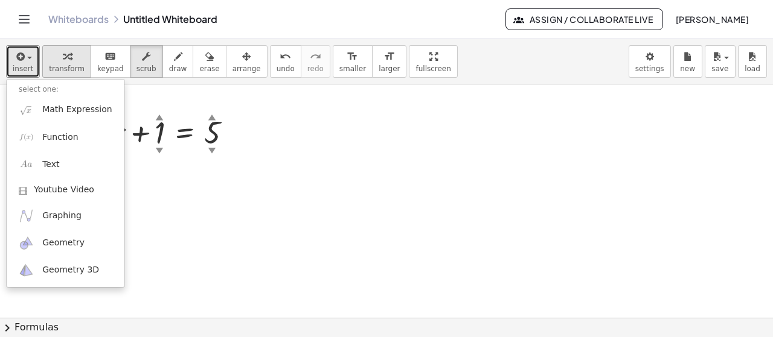
click at [74, 68] on span "transform" at bounding box center [67, 69] width 36 height 8
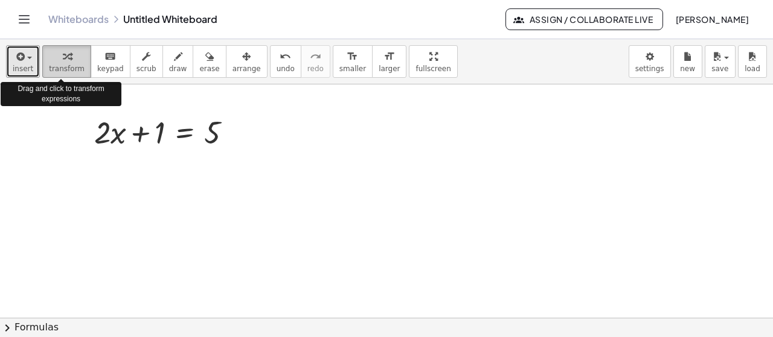
click at [75, 67] on span "transform" at bounding box center [67, 69] width 36 height 8
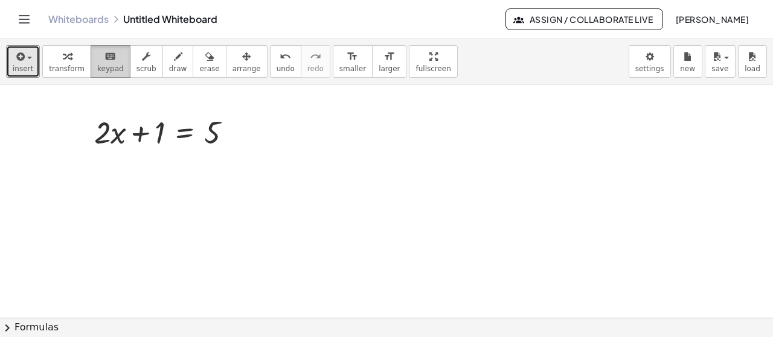
click at [91, 63] on button "keyboard keypad" at bounding box center [111, 61] width 40 height 33
click at [130, 60] on button "scrub" at bounding box center [146, 61] width 33 height 33
click at [169, 66] on span "draw" at bounding box center [178, 69] width 18 height 8
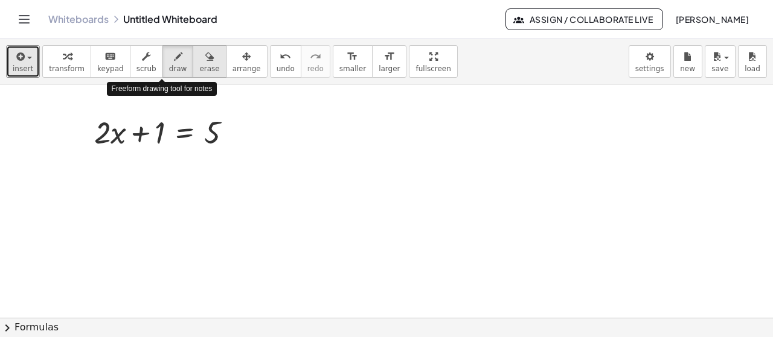
click at [205, 62] on icon "button" at bounding box center [209, 56] width 8 height 14
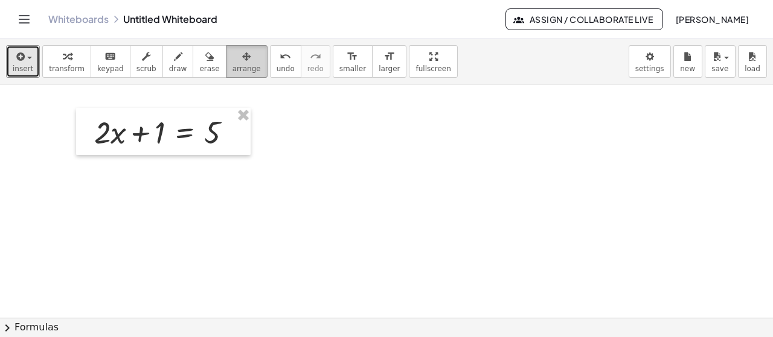
click at [242, 63] on icon "button" at bounding box center [246, 56] width 8 height 14
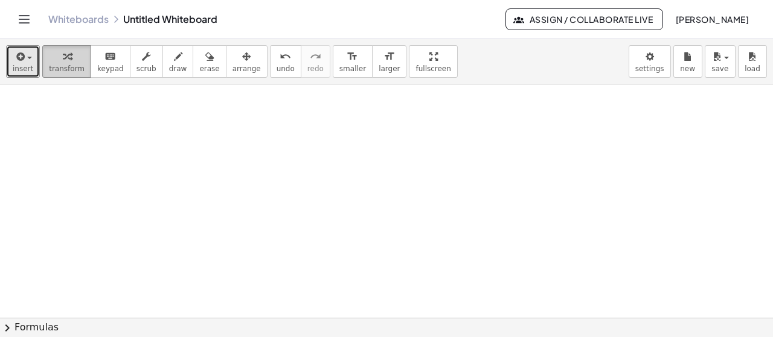
click at [57, 69] on span "transform" at bounding box center [67, 69] width 36 height 8
click at [177, 177] on div at bounding box center [386, 319] width 773 height 469
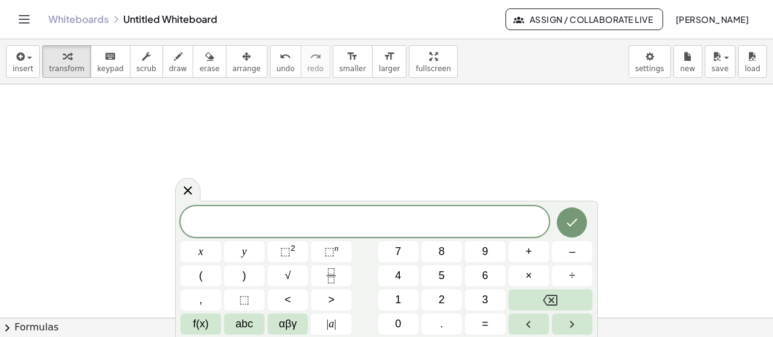
click at [18, 15] on icon "Toggle navigation" at bounding box center [24, 19] width 14 height 14
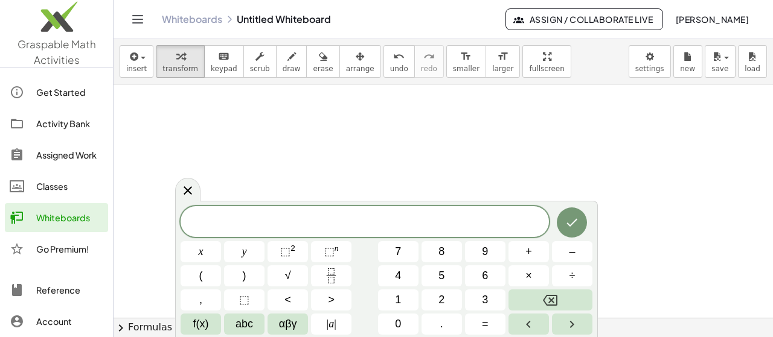
click at [55, 48] on span "Graspable Math Activities" at bounding box center [57, 51] width 78 height 29
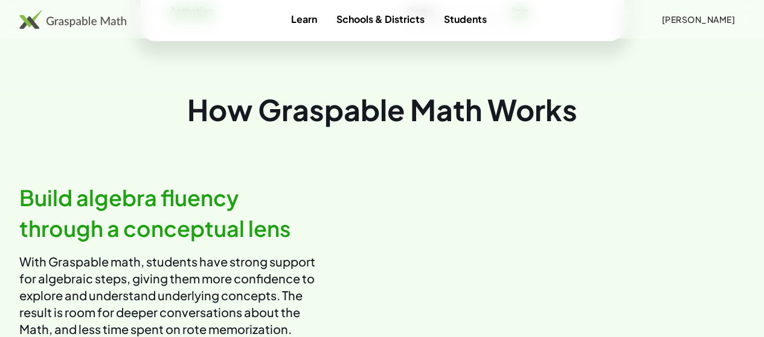
scroll to position [604, 0]
